Goal: Information Seeking & Learning: Learn about a topic

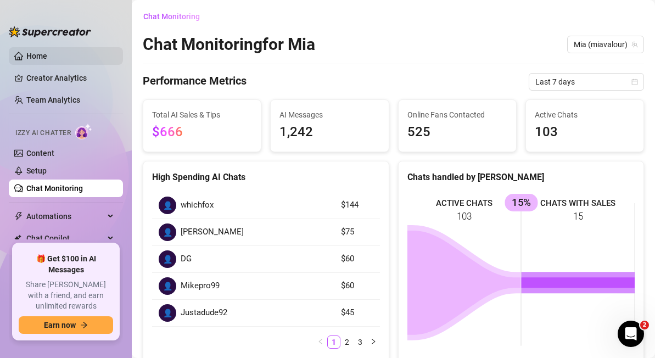
click at [41, 53] on link "Home" at bounding box center [36, 56] width 21 height 9
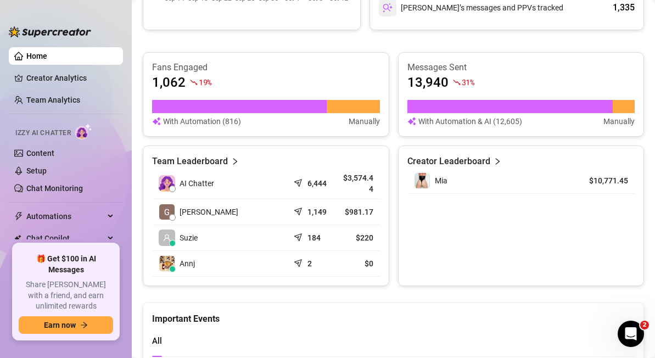
scroll to position [417, 0]
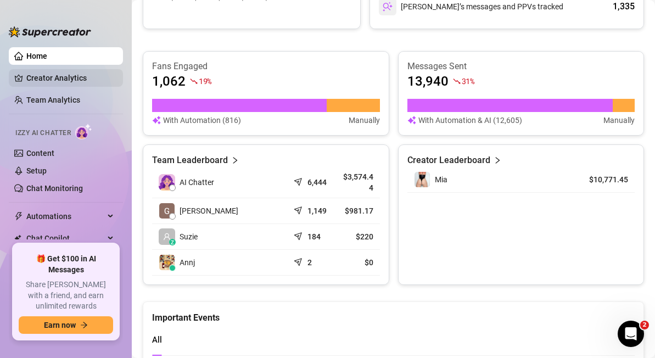
click at [54, 79] on link "Creator Analytics" at bounding box center [70, 78] width 88 height 18
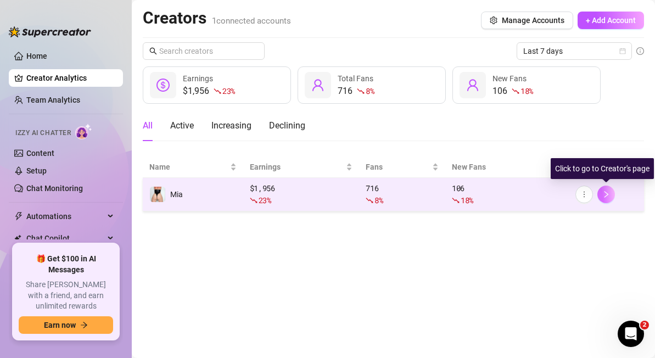
click at [608, 191] on icon "right" at bounding box center [606, 195] width 8 height 8
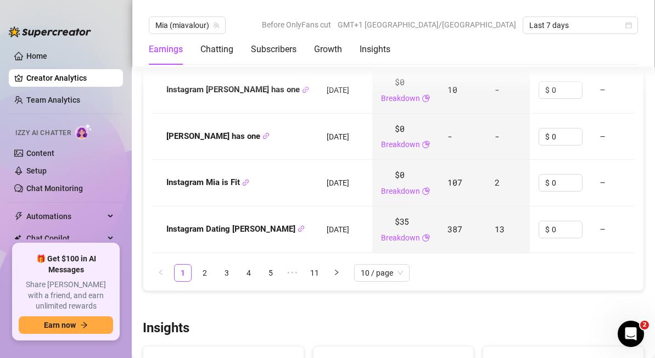
scroll to position [1593, 0]
click at [209, 264] on link "2" at bounding box center [205, 272] width 16 height 16
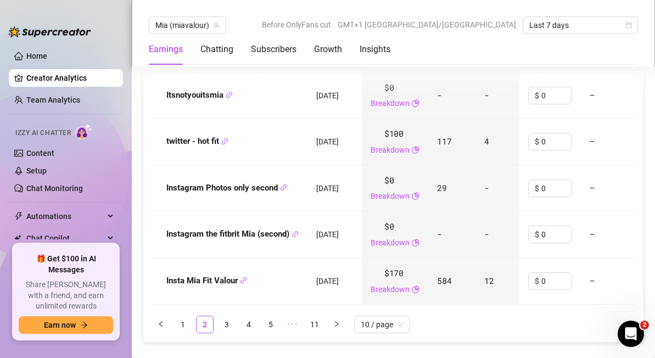
scroll to position [1542, 0]
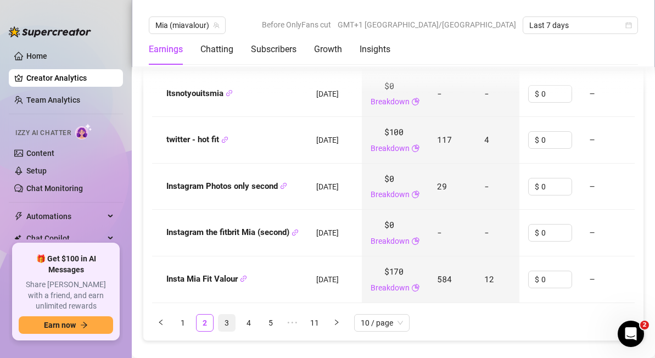
click at [226, 315] on link "3" at bounding box center [227, 323] width 16 height 16
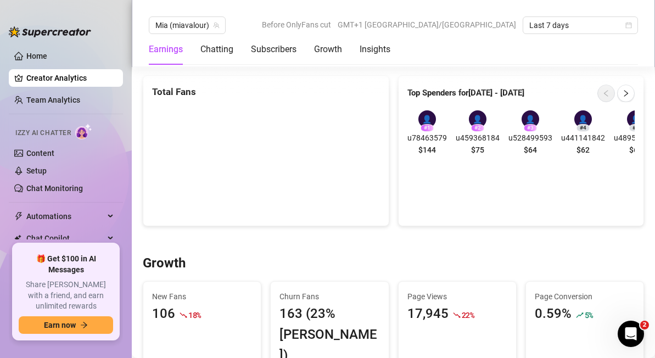
scroll to position [715, 0]
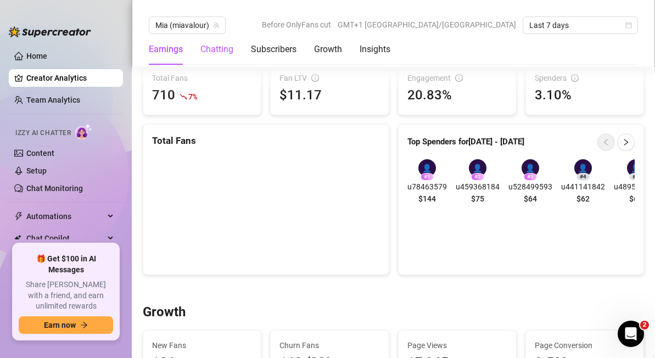
click at [229, 49] on div "Chatting" at bounding box center [216, 49] width 33 height 13
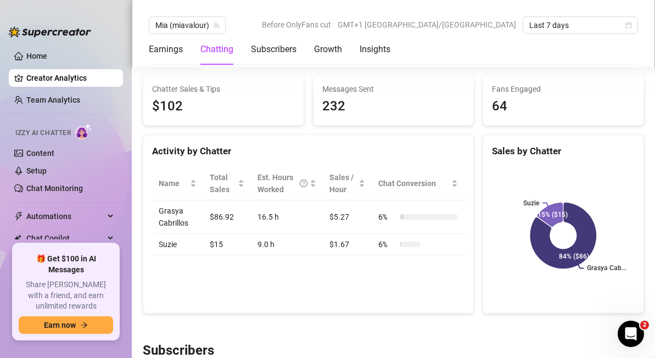
scroll to position [336, 0]
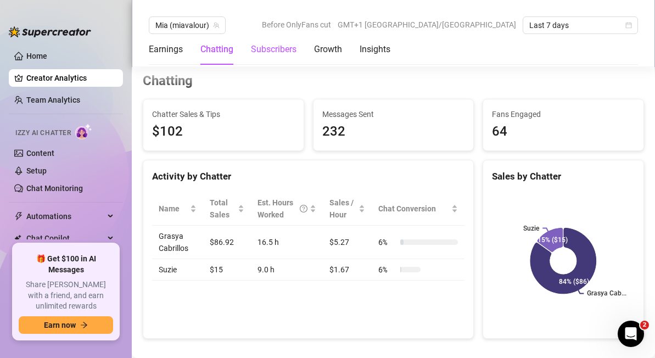
click at [278, 47] on div "Subscribers" at bounding box center [274, 49] width 46 height 13
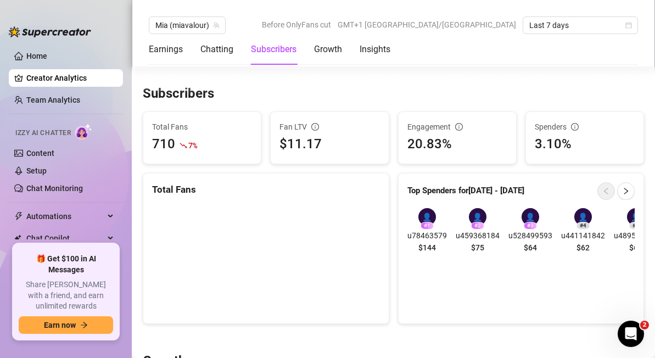
scroll to position [631, 0]
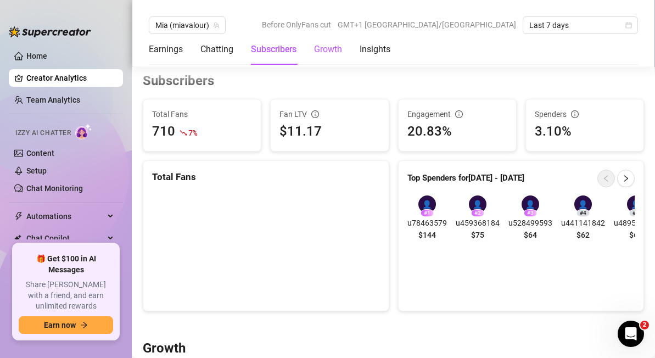
click at [338, 47] on div "Growth" at bounding box center [328, 49] width 28 height 13
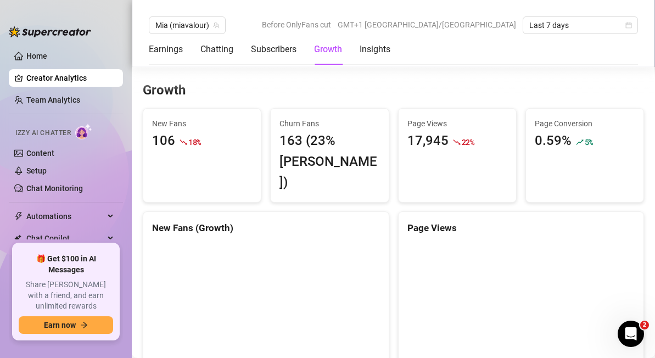
scroll to position [899, 0]
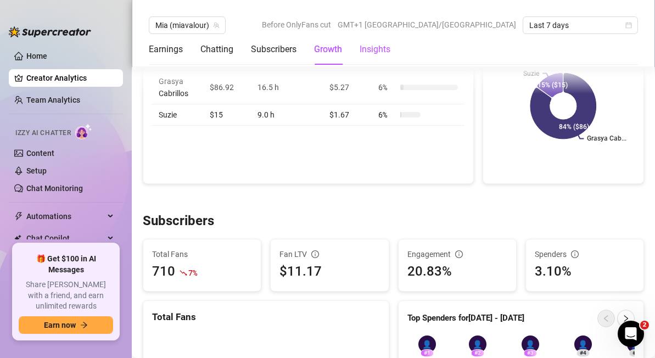
click at [370, 50] on div "Insights" at bounding box center [375, 49] width 31 height 13
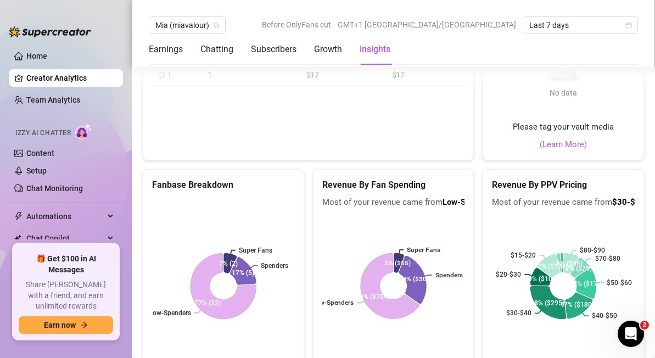
scroll to position [2107, 0]
